Goal: Download file/media

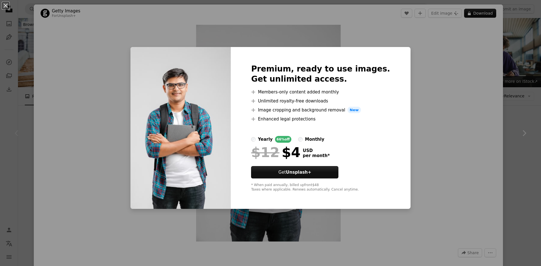
click at [489, 189] on div "An X shape Premium, ready to use images. Get unlimited access. A plus sign Memb…" at bounding box center [270, 133] width 541 height 266
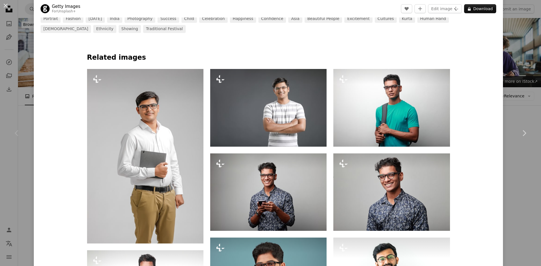
scroll to position [261, 0]
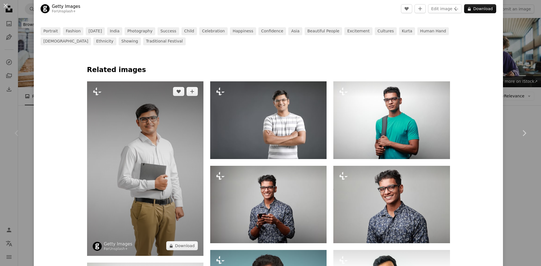
click at [158, 155] on img at bounding box center [145, 168] width 116 height 175
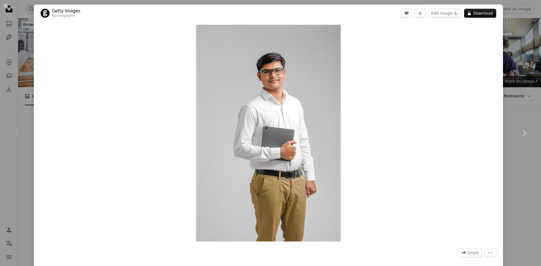
click at [505, 92] on div "An X shape Chevron left Chevron right Getty Images For Unsplash+ A heart A plus…" at bounding box center [270, 133] width 541 height 266
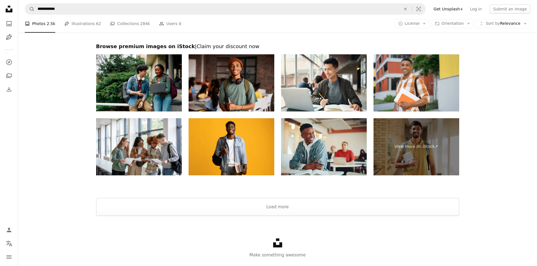
scroll to position [1087, 0]
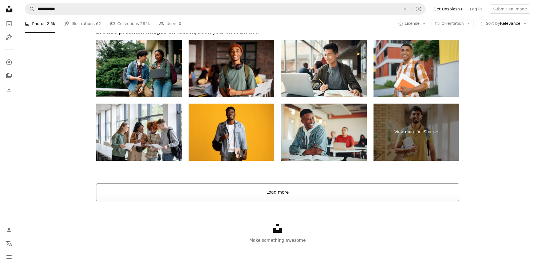
click at [289, 189] on button "Load more" at bounding box center [277, 192] width 363 height 18
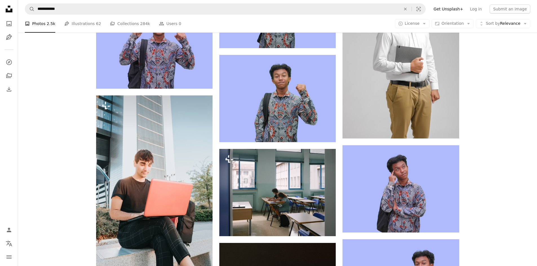
scroll to position [1791, 0]
